Goal: Information Seeking & Learning: Learn about a topic

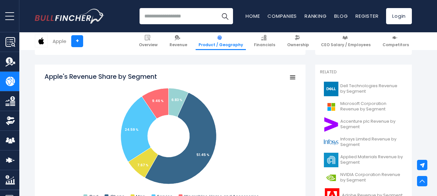
scroll to position [194, 0]
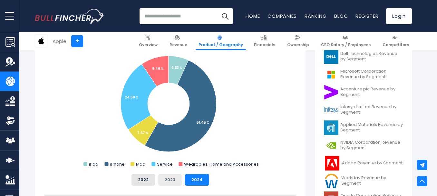
click at [162, 181] on button "2023" at bounding box center [170, 180] width 24 height 12
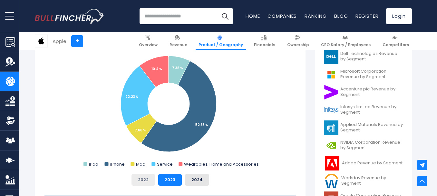
click at [147, 180] on button "2022" at bounding box center [144, 180] width 24 height 12
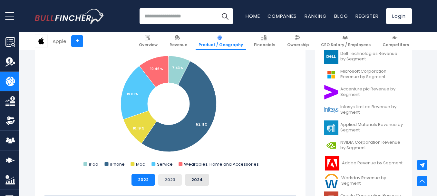
click at [170, 175] on button "2023" at bounding box center [170, 180] width 24 height 12
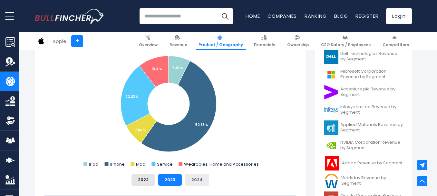
click at [198, 177] on button "2024" at bounding box center [197, 180] width 24 height 12
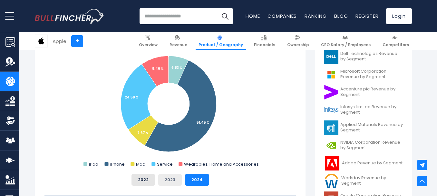
click at [174, 177] on button "2023" at bounding box center [170, 180] width 24 height 12
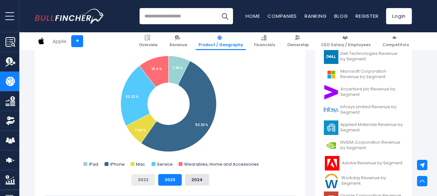
click at [149, 177] on button "2022" at bounding box center [144, 180] width 24 height 12
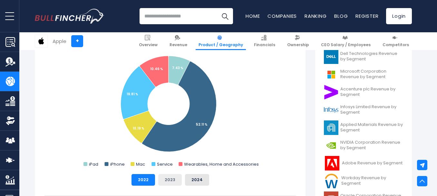
click at [173, 177] on button "2023" at bounding box center [170, 180] width 24 height 12
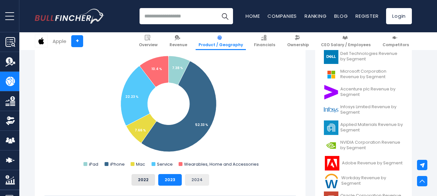
click at [201, 177] on button "2024" at bounding box center [197, 180] width 24 height 12
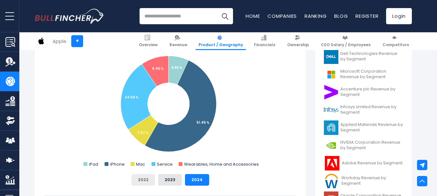
click at [139, 177] on button "2022" at bounding box center [144, 180] width 24 height 12
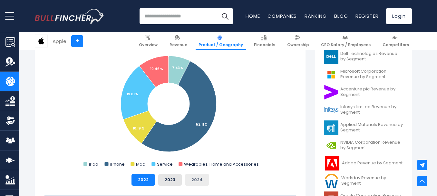
click at [205, 178] on button "2024" at bounding box center [197, 180] width 24 height 12
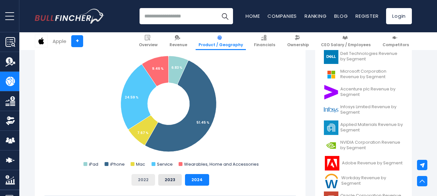
click at [147, 176] on button "2022" at bounding box center [144, 180] width 24 height 12
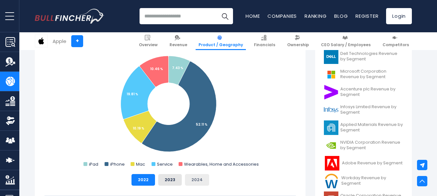
click at [198, 178] on button "2024" at bounding box center [197, 180] width 24 height 12
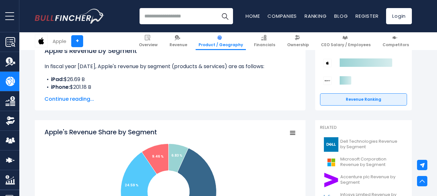
scroll to position [97, 0]
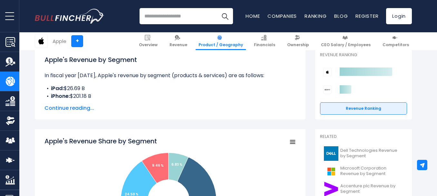
click at [81, 107] on span "Continue reading..." at bounding box center [171, 108] width 252 height 8
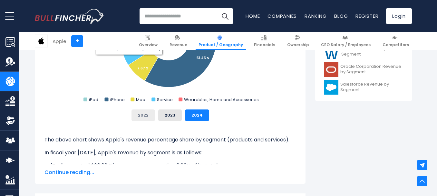
click at [149, 118] on button "2022" at bounding box center [144, 115] width 24 height 12
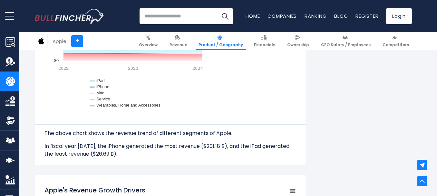
scroll to position [613, 0]
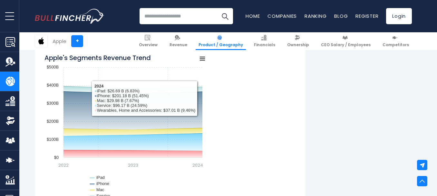
click at [282, 101] on div "Created with Highcharts 12.1.2 Chart context menu Apple's Segments Revenue Tren…" at bounding box center [171, 130] width 252 height 161
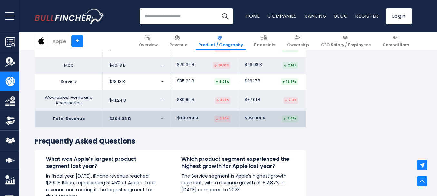
scroll to position [1161, 0]
